Goal: Task Accomplishment & Management: Complete application form

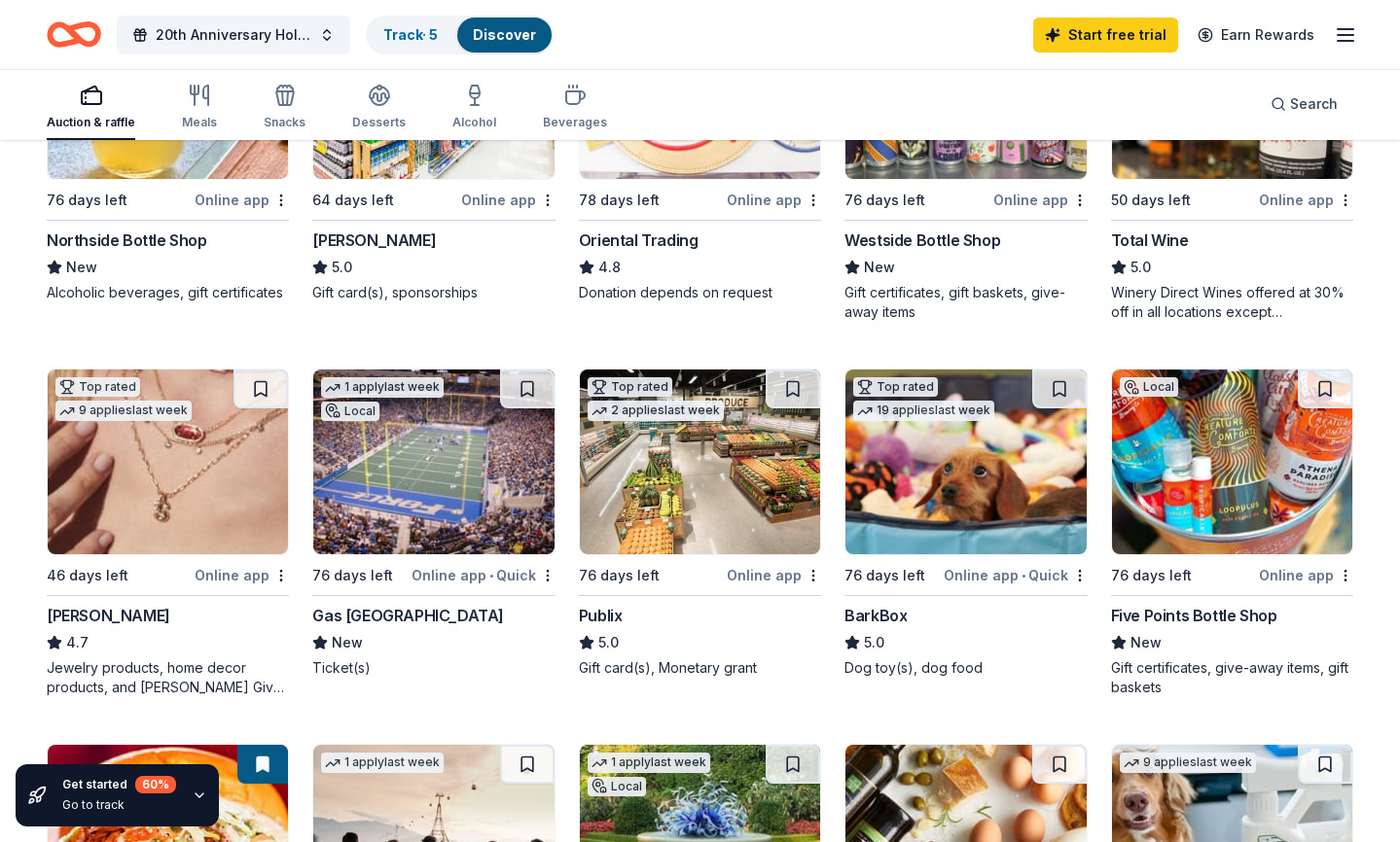
scroll to position [374, 0]
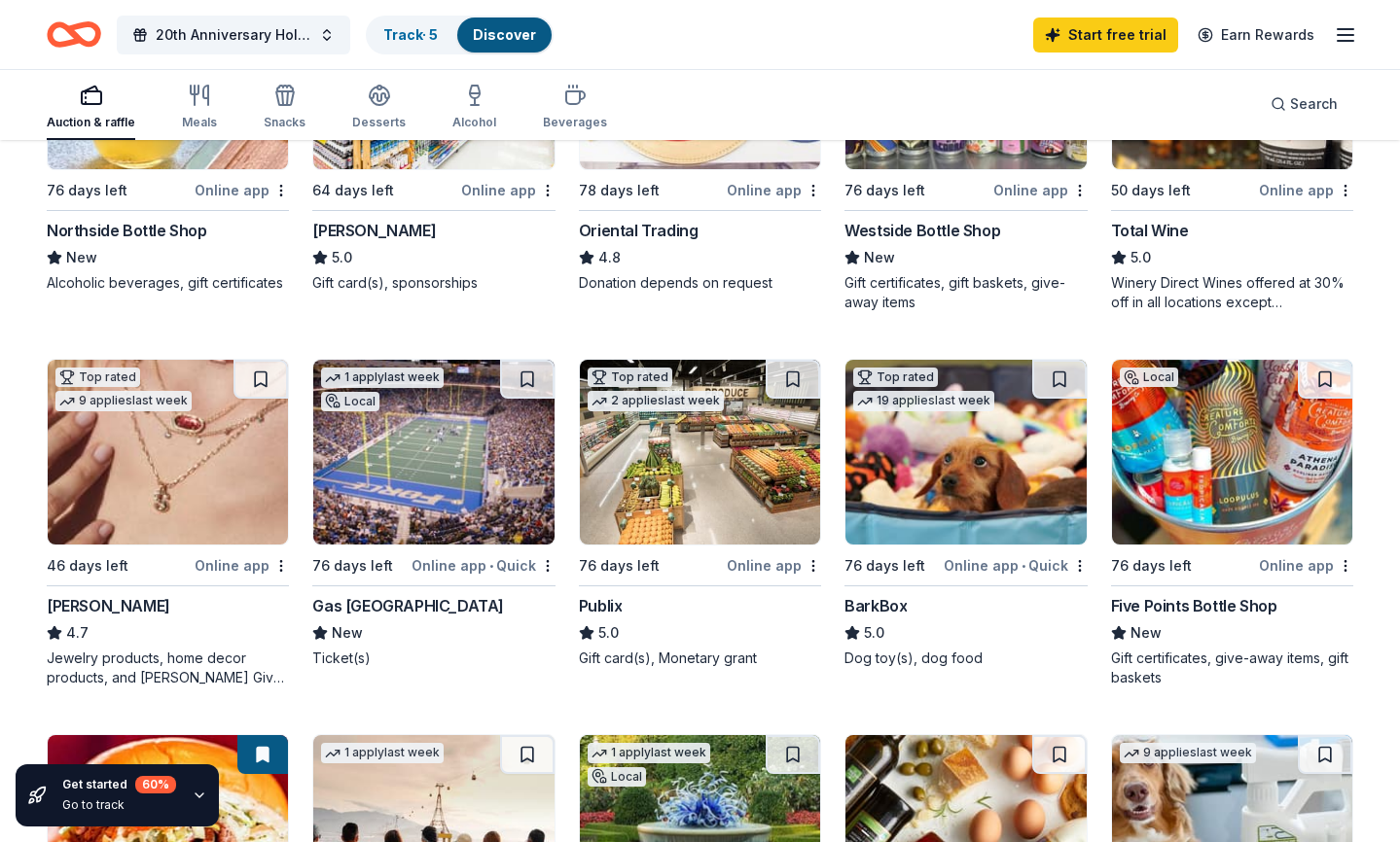
click at [398, 600] on div "Gas [GEOGRAPHIC_DATA]" at bounding box center [408, 605] width 192 height 23
click at [242, 563] on div "Online app" at bounding box center [241, 565] width 95 height 24
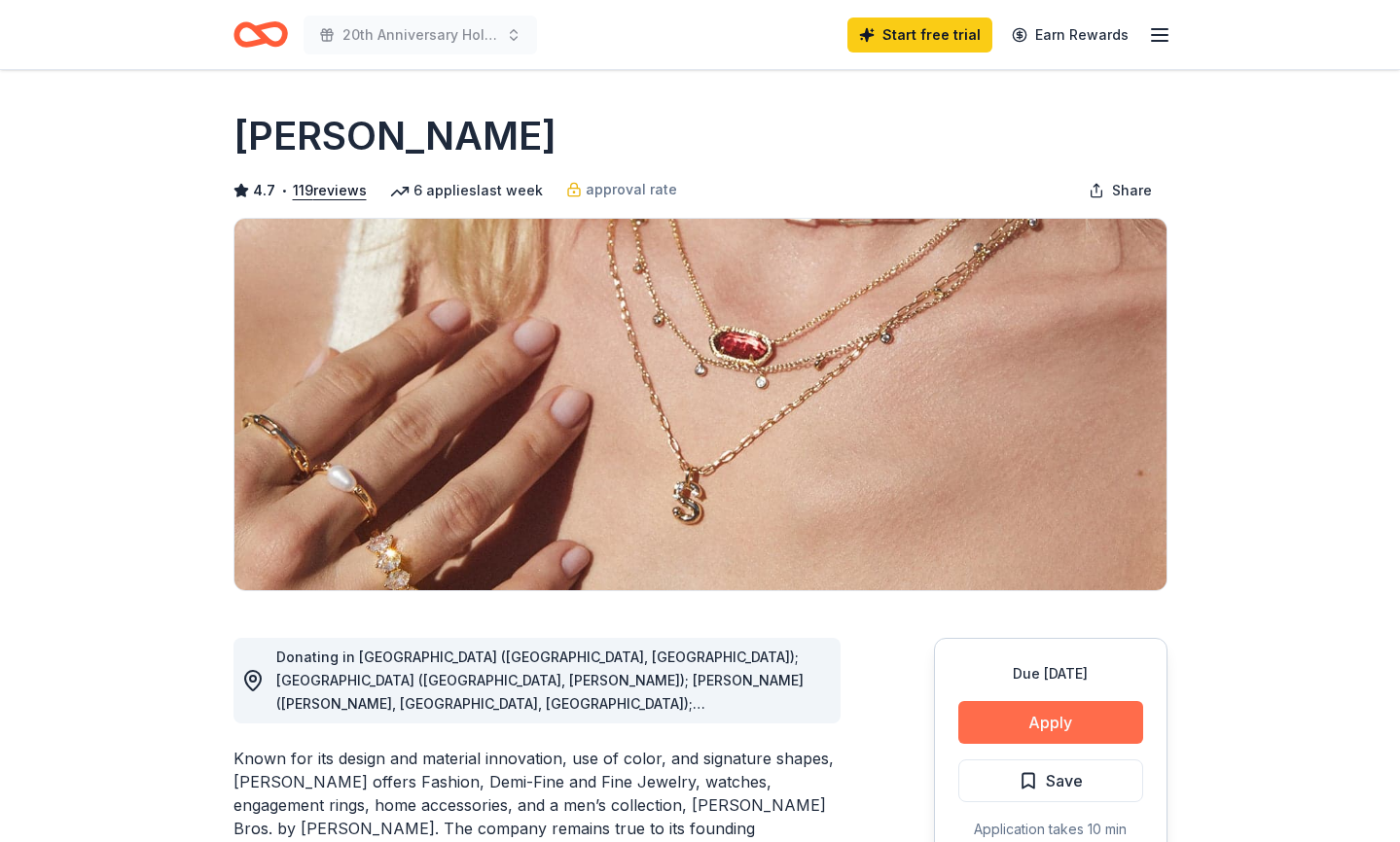
click at [1042, 723] on button "Apply" at bounding box center [1051, 723] width 185 height 43
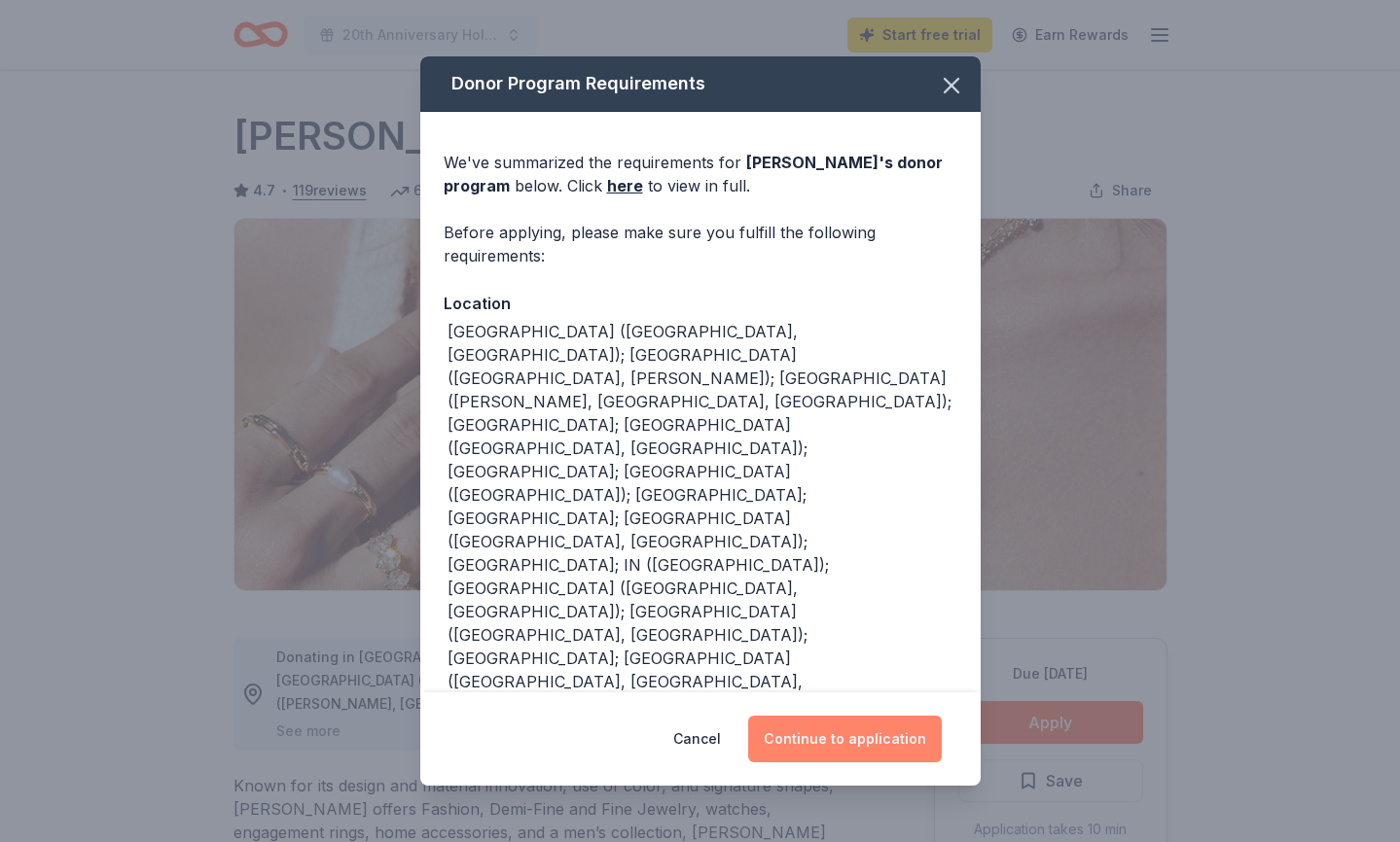
click at [838, 735] on button "Continue to application" at bounding box center [844, 738] width 193 height 47
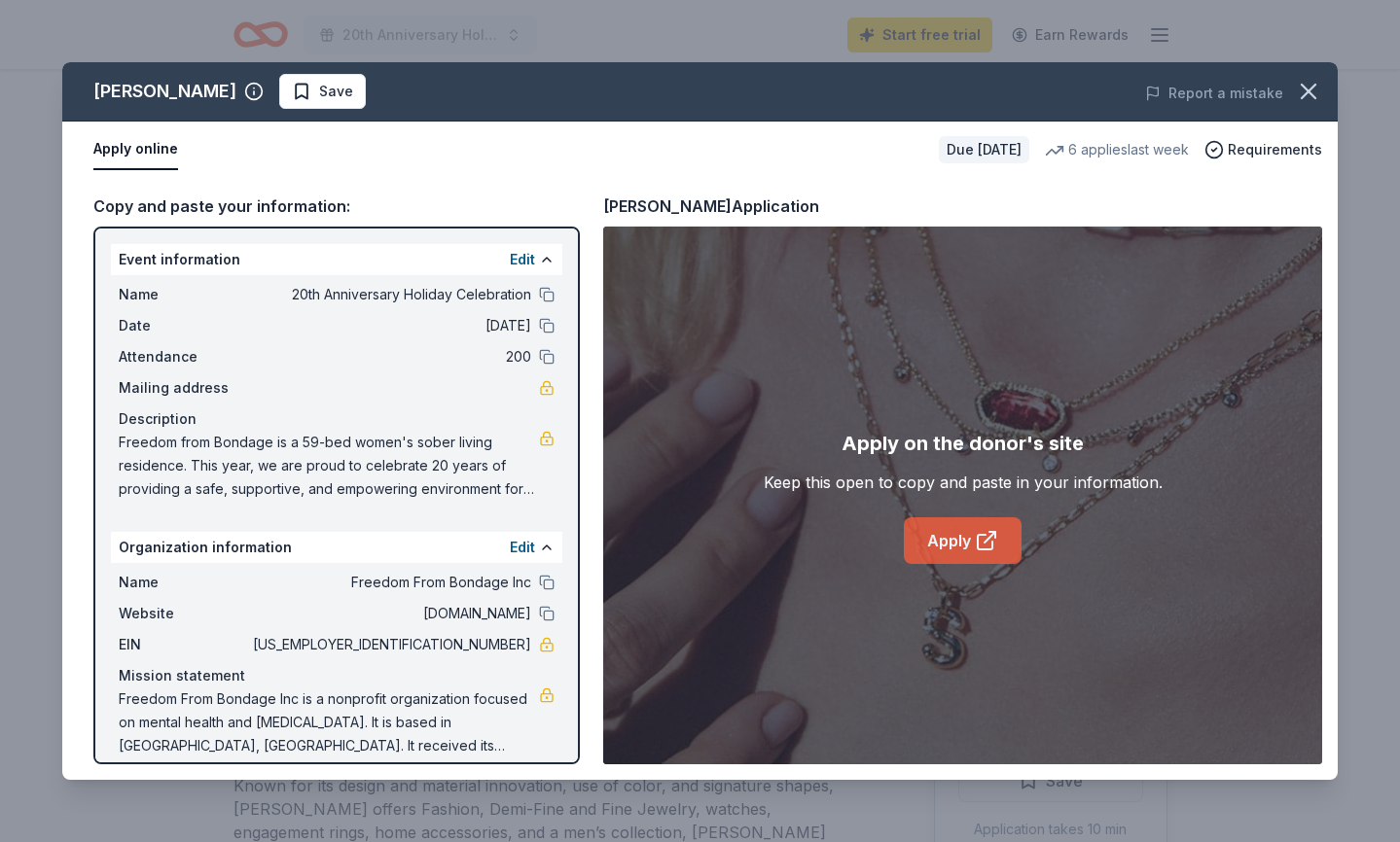
click at [945, 532] on link "Apply" at bounding box center [963, 540] width 117 height 47
